Goal: Information Seeking & Learning: Learn about a topic

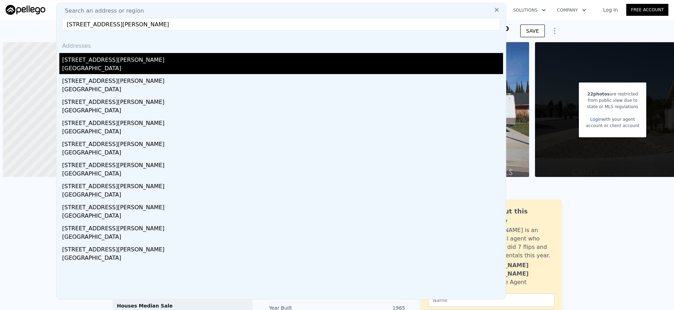
type input "[STREET_ADDRESS][PERSON_NAME]"
click at [134, 62] on div "[STREET_ADDRESS][PERSON_NAME]" at bounding box center [282, 58] width 441 height 11
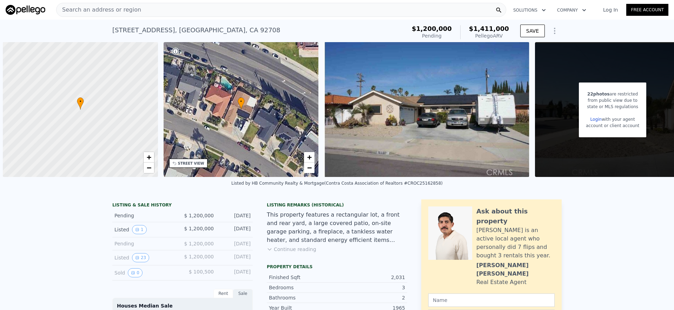
scroll to position [0, 3]
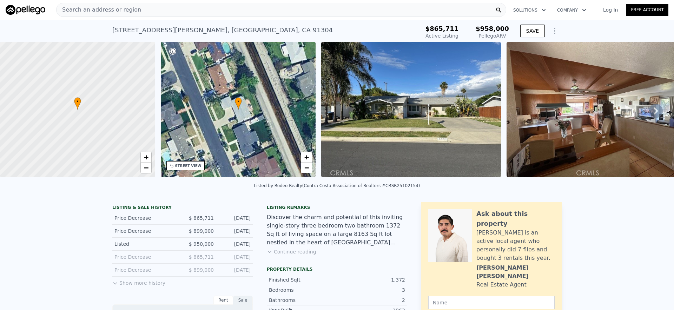
click at [353, 8] on div "Search an address or region" at bounding box center [281, 10] width 450 height 14
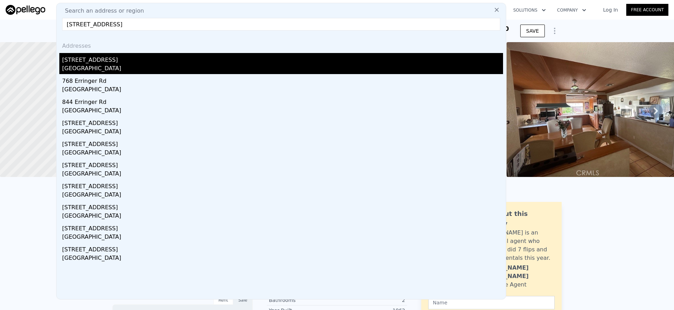
type input "[STREET_ADDRESS]"
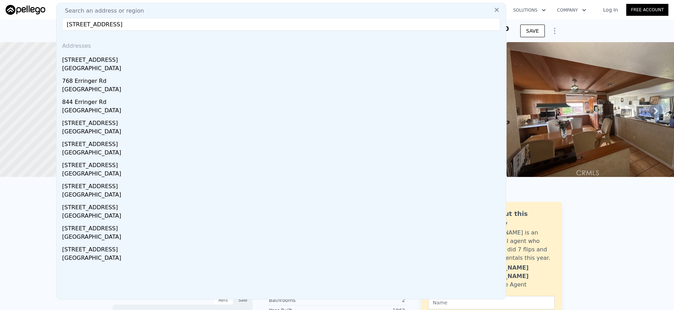
click at [119, 60] on div "[STREET_ADDRESS]" at bounding box center [282, 58] width 441 height 11
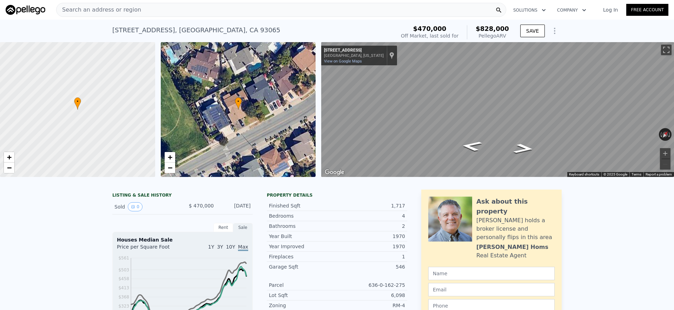
click at [185, 9] on div "Search an address or region" at bounding box center [281, 10] width 450 height 14
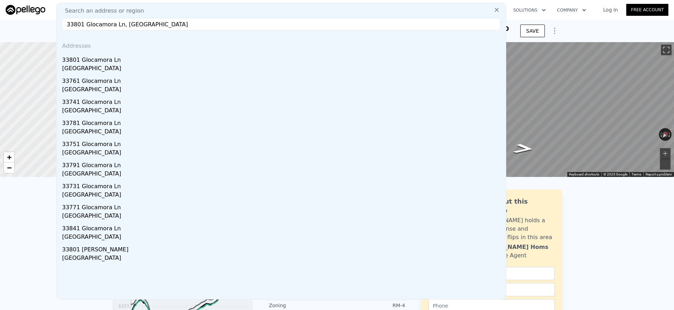
click at [150, 62] on div "33801 Glocamora Ln" at bounding box center [282, 58] width 441 height 11
